Goal: Navigation & Orientation: Find specific page/section

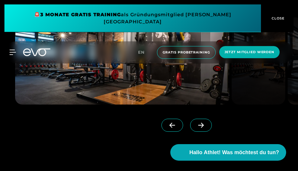
scroll to position [448, 0]
click at [196, 128] on icon at bounding box center [201, 125] width 10 height 5
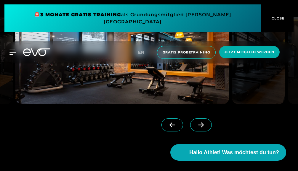
click at [196, 128] on icon at bounding box center [201, 125] width 10 height 5
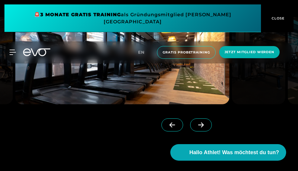
click at [196, 128] on icon at bounding box center [201, 125] width 10 height 5
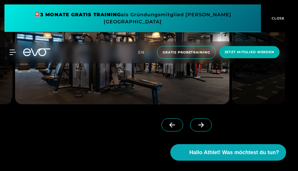
click at [196, 128] on icon at bounding box center [201, 125] width 10 height 5
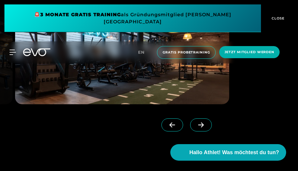
click at [196, 128] on icon at bounding box center [201, 125] width 10 height 5
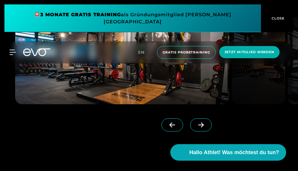
click at [196, 128] on icon at bounding box center [201, 125] width 10 height 5
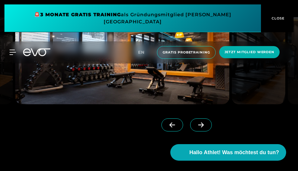
click at [196, 128] on icon at bounding box center [201, 125] width 10 height 5
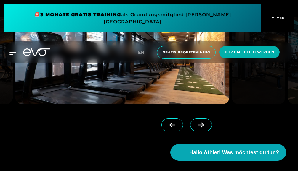
click at [196, 128] on icon at bounding box center [201, 125] width 10 height 5
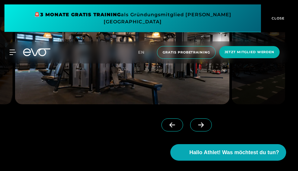
click at [196, 128] on icon at bounding box center [201, 125] width 10 height 5
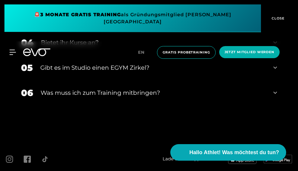
scroll to position [2085, 0]
